Goal: Task Accomplishment & Management: Complete application form

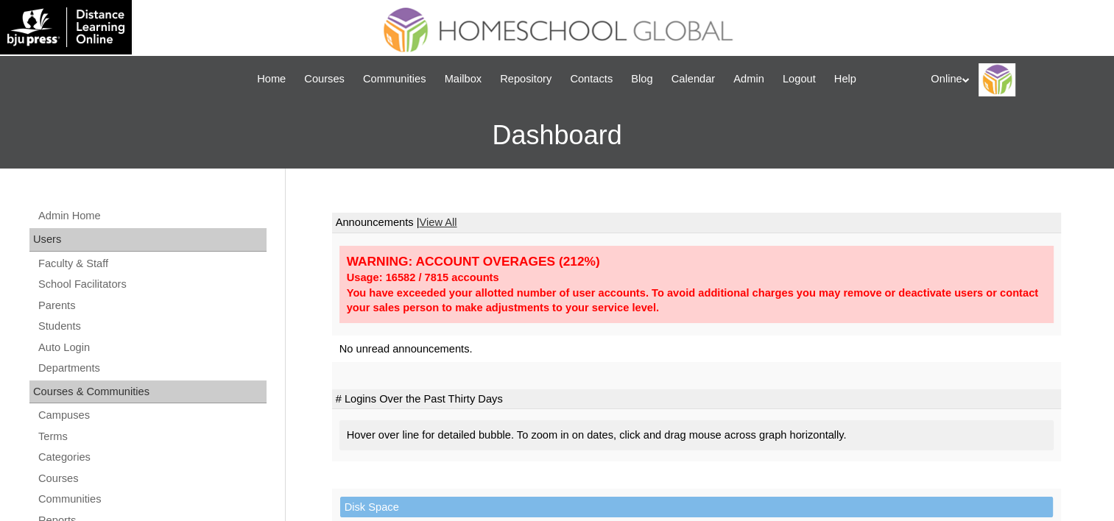
click at [57, 306] on link "Parents" at bounding box center [152, 306] width 230 height 18
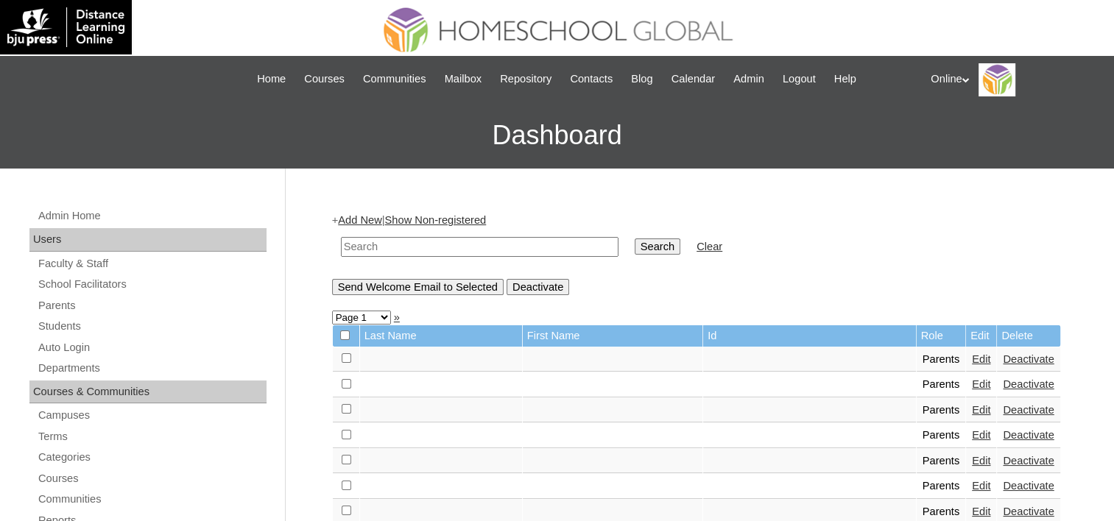
click at [367, 214] on link "Add New" at bounding box center [359, 220] width 43 height 12
click at [365, 221] on link "Add New" at bounding box center [359, 220] width 43 height 12
